Goal: Task Accomplishment & Management: Complete application form

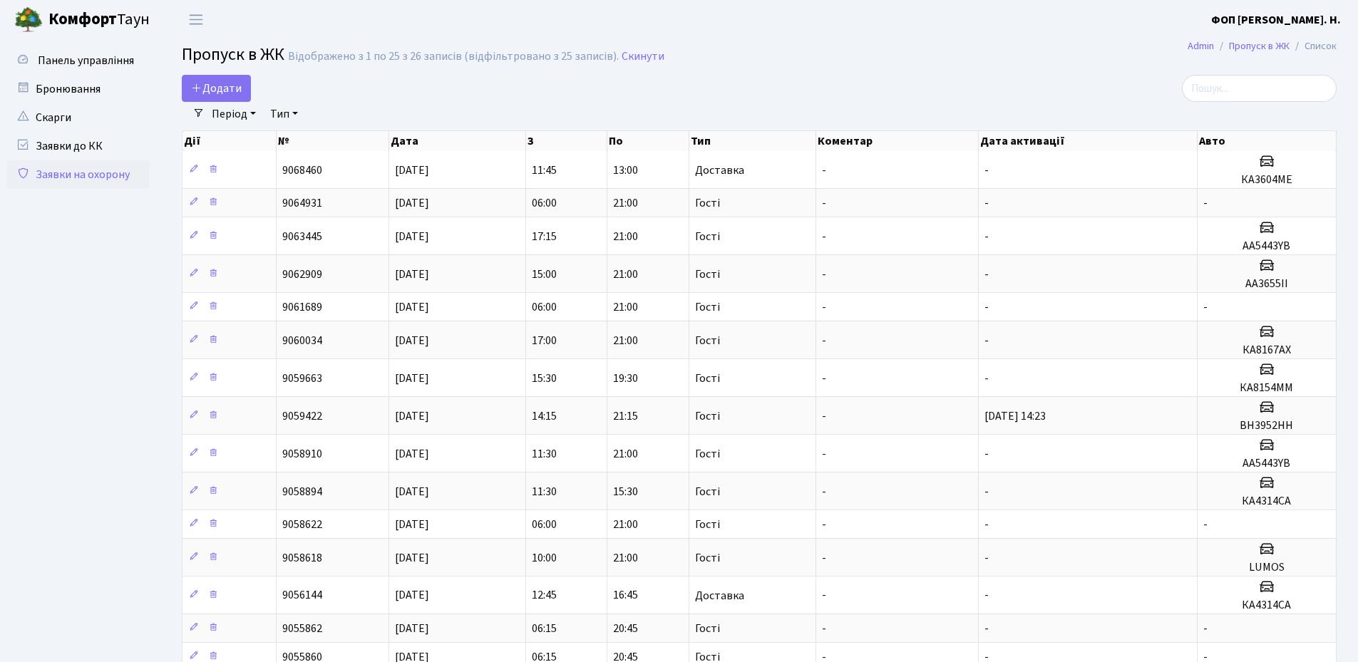
select select "25"
click at [222, 98] on link "Додати" at bounding box center [216, 88] width 69 height 27
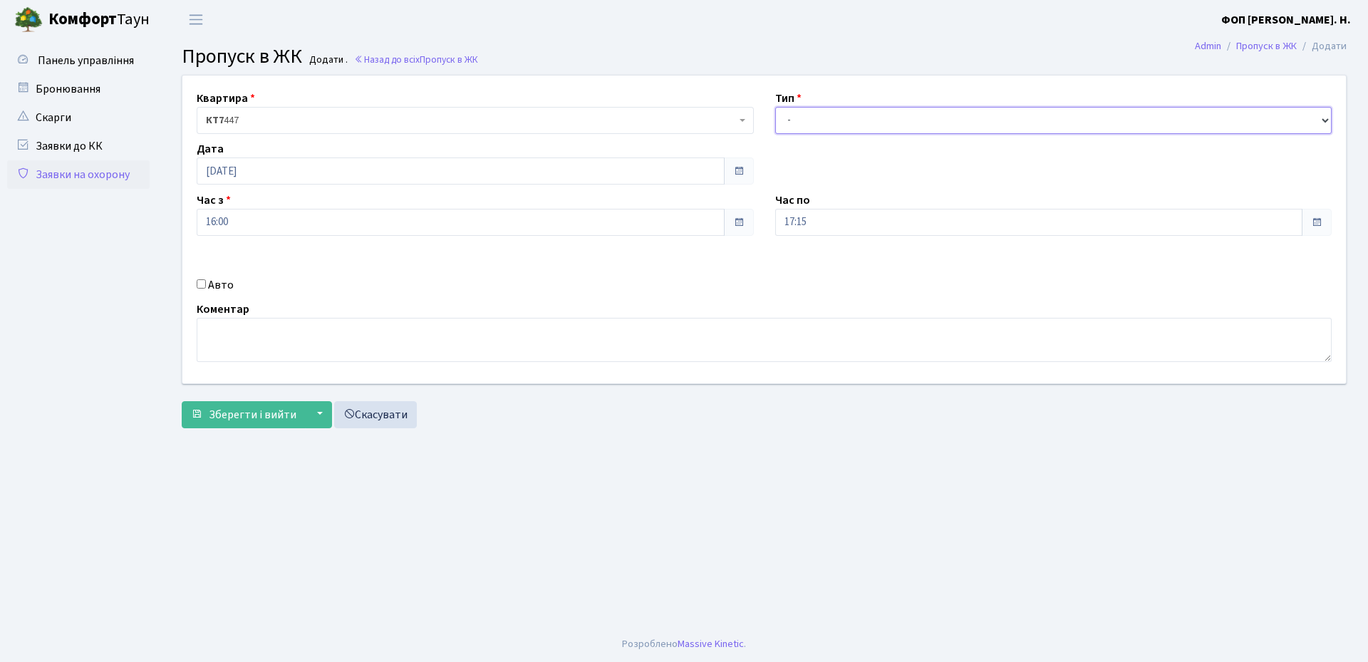
click at [824, 123] on select "- Доставка Таксі Гості Сервіс" at bounding box center [1053, 120] width 557 height 27
select select "1"
click at [775, 107] on select "- Доставка Таксі Гості Сервіс" at bounding box center [1053, 120] width 557 height 27
click at [200, 277] on div "Авто" at bounding box center [475, 285] width 579 height 17
click at [202, 285] on input "Авто" at bounding box center [201, 283] width 9 height 9
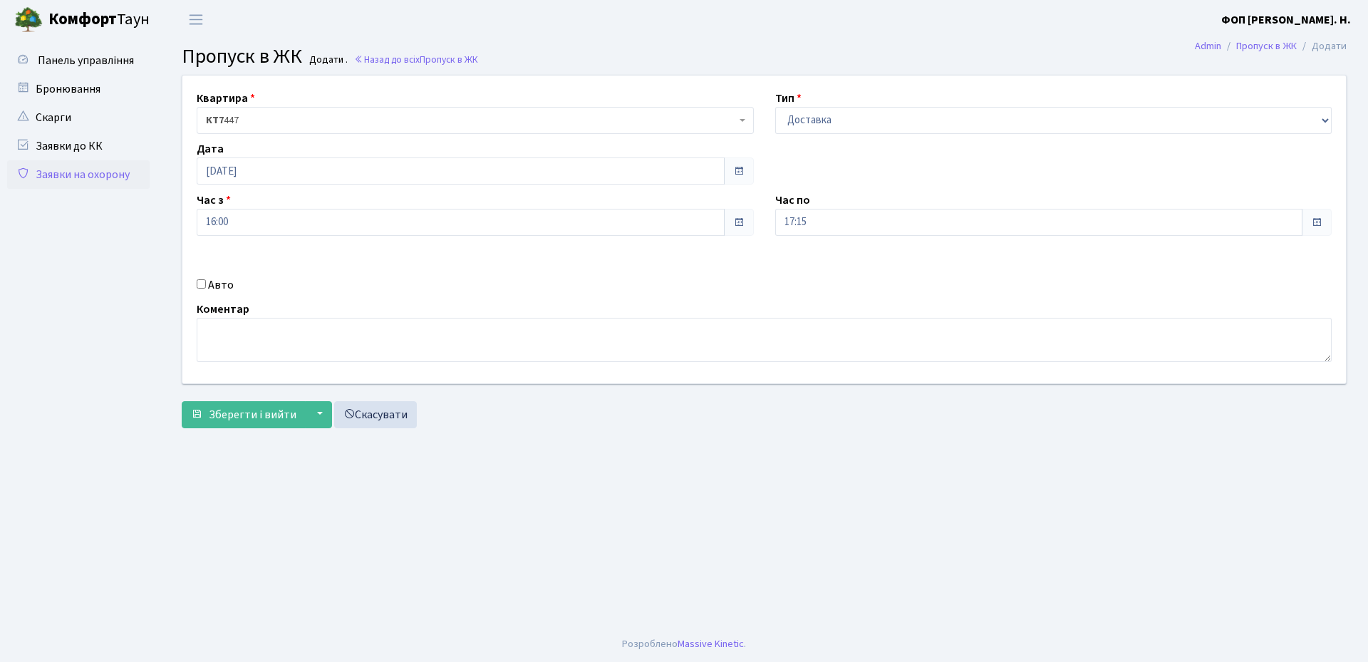
checkbox input "true"
type input "АІ9306НІ"
click at [222, 422] on span "Зберегти і вийти" at bounding box center [253, 415] width 88 height 16
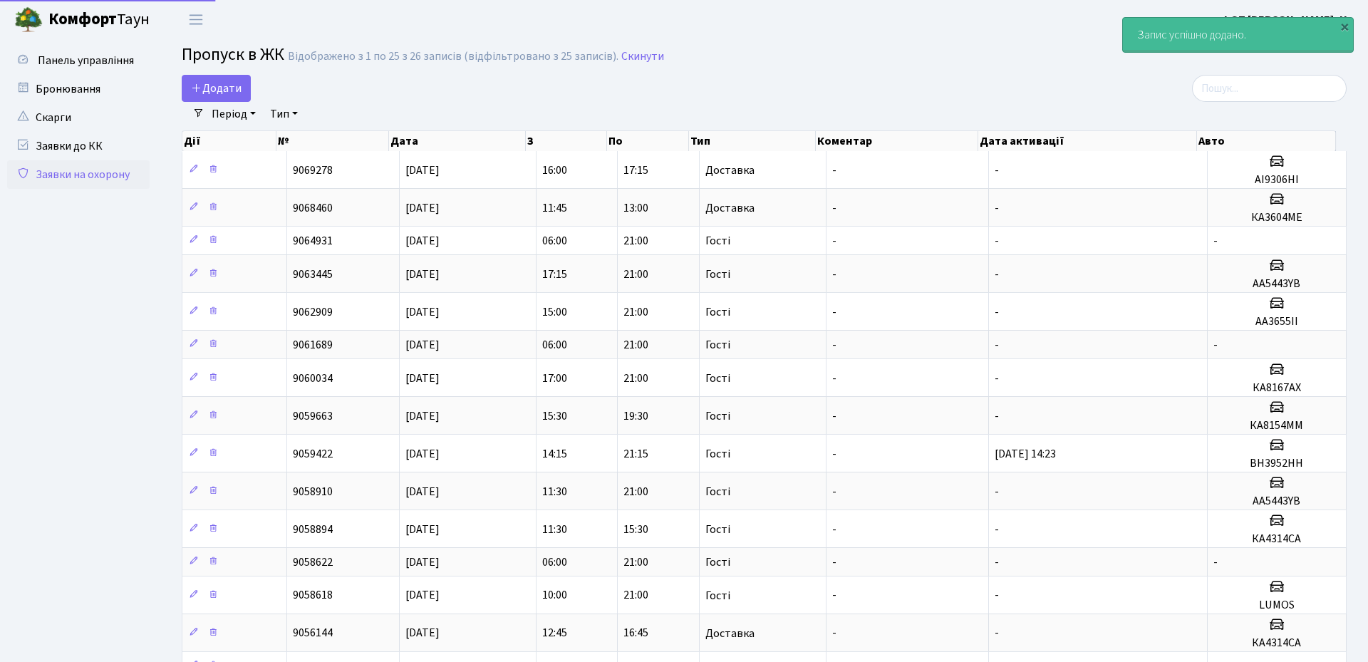
select select "25"
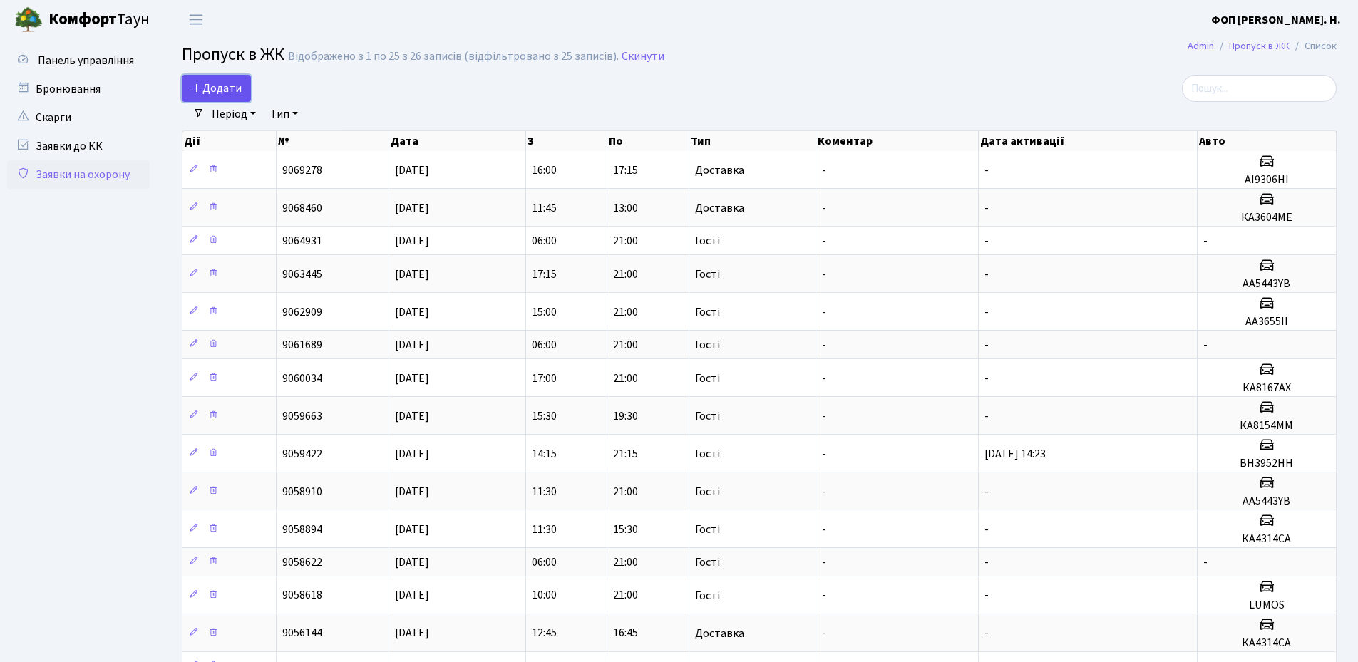
click at [224, 84] on span "Додати" at bounding box center [216, 89] width 51 height 16
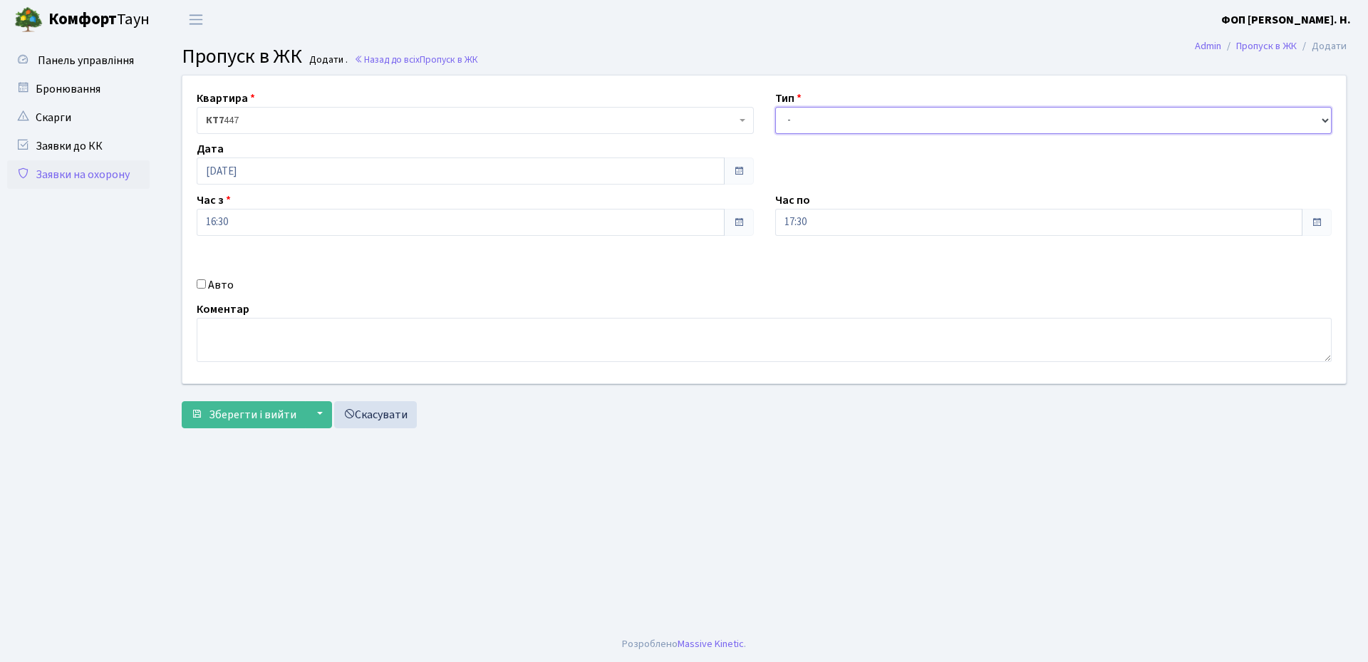
click at [884, 121] on select "- Доставка Таксі Гості Сервіс" at bounding box center [1053, 120] width 557 height 27
select select "1"
click at [775, 107] on select "- Доставка Таксі Гості Сервіс" at bounding box center [1053, 120] width 557 height 27
click at [200, 281] on input "Авто" at bounding box center [201, 283] width 9 height 9
checkbox input "true"
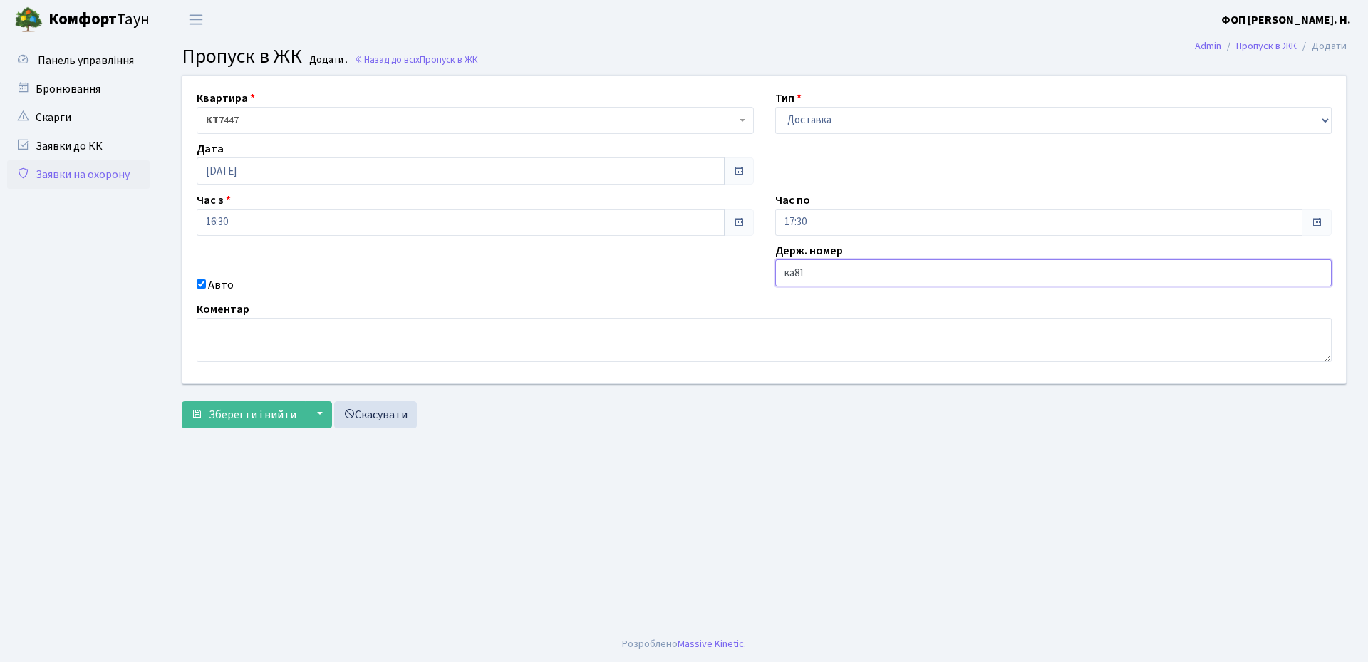
type input "КА8154ММ"
click at [216, 420] on span "Зберегти і вийти" at bounding box center [253, 415] width 88 height 16
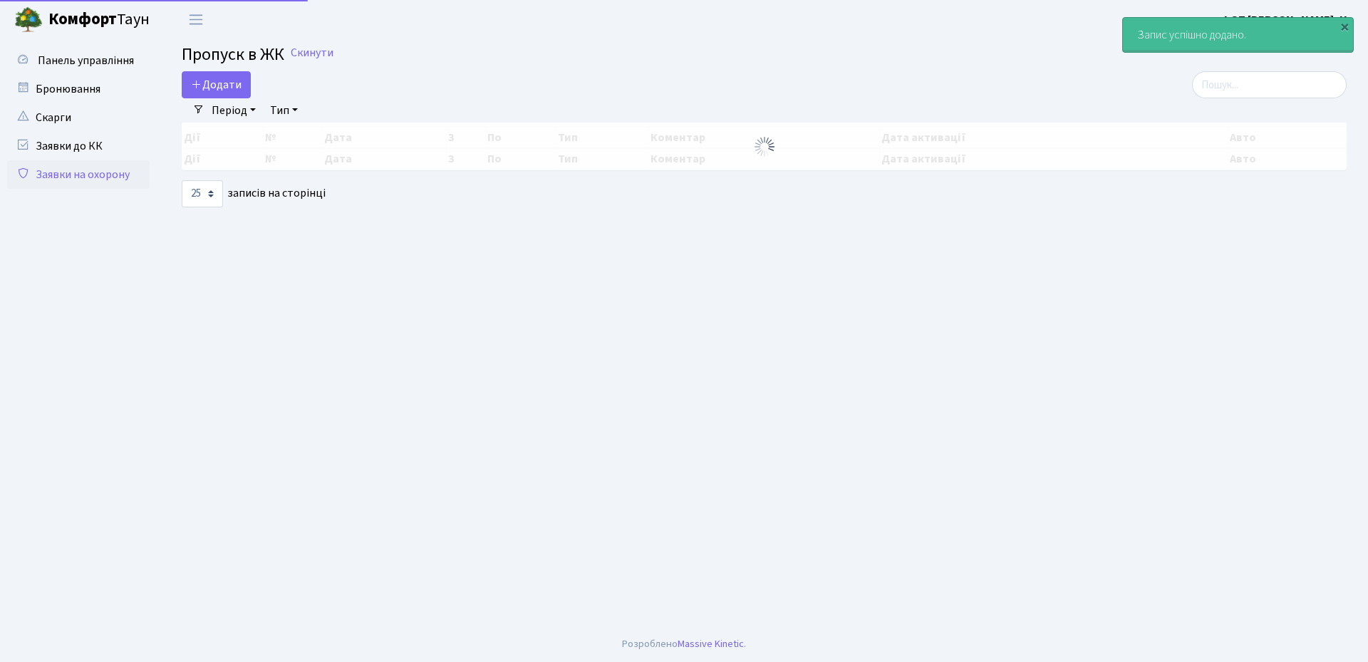
select select "25"
